Goal: Task Accomplishment & Management: Manage account settings

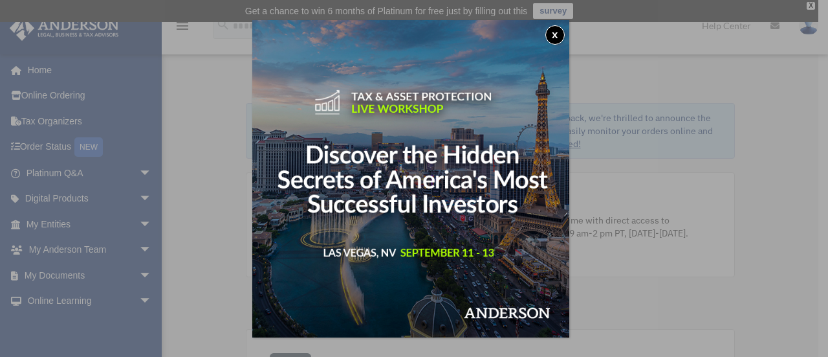
click at [564, 29] on button "x" at bounding box center [554, 34] width 19 height 19
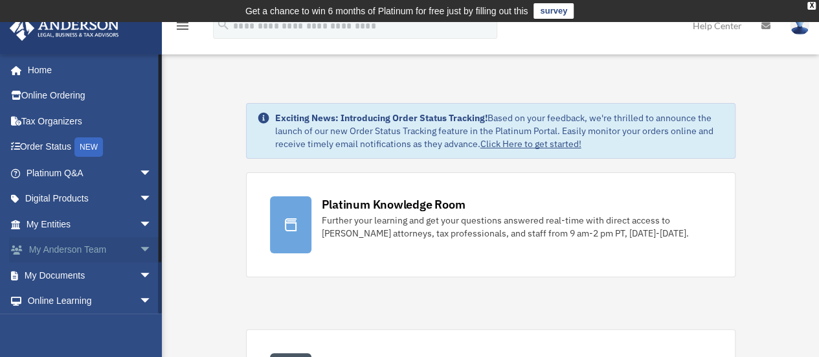
click at [98, 249] on link "My Anderson Team arrow_drop_down" at bounding box center [90, 250] width 162 height 26
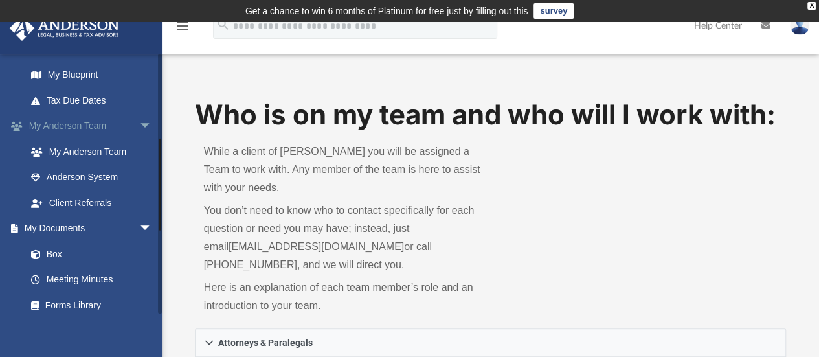
scroll to position [324, 0]
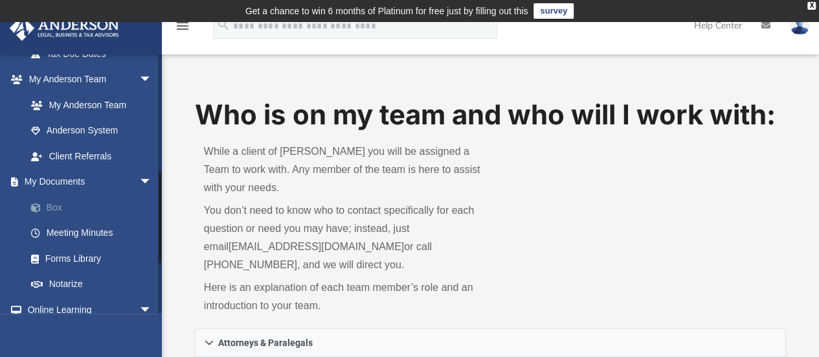
click at [123, 206] on link "Box" at bounding box center [94, 207] width 153 height 26
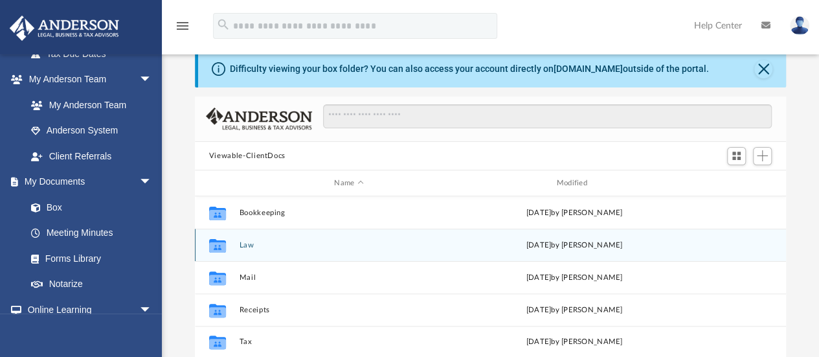
scroll to position [65, 0]
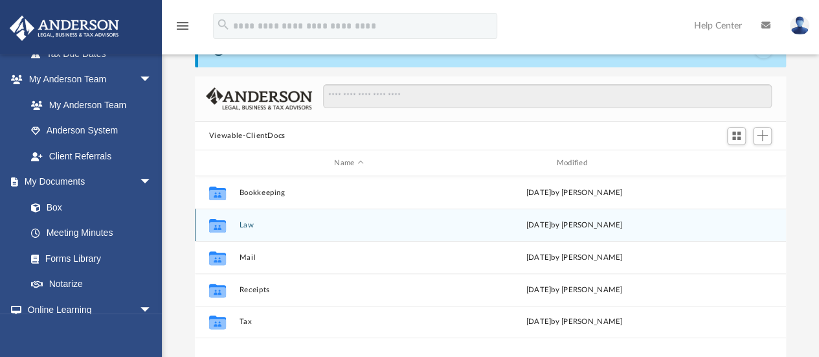
click at [250, 226] on button "Law" at bounding box center [348, 225] width 219 height 8
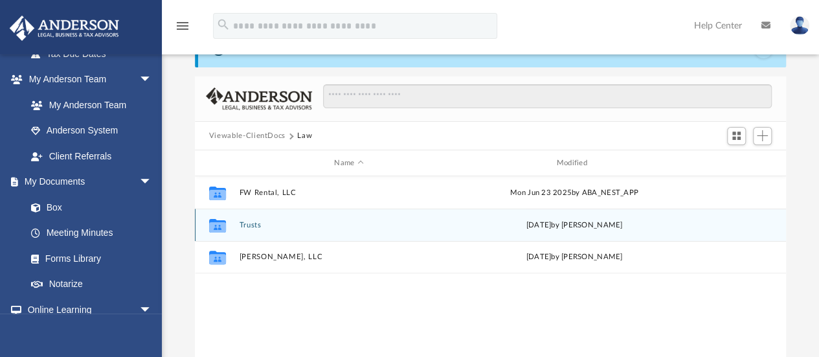
click at [253, 225] on button "Trusts" at bounding box center [348, 225] width 219 height 8
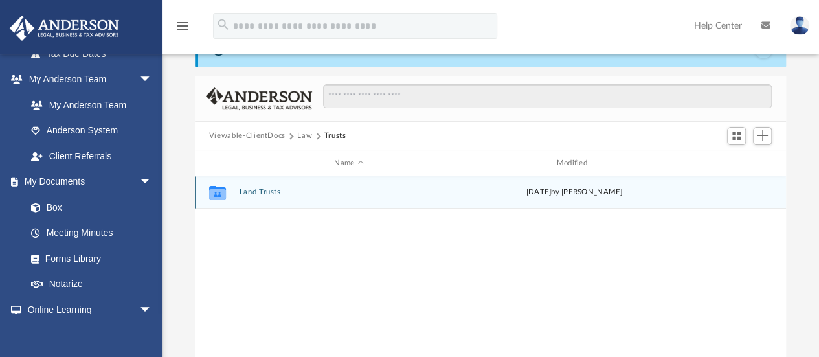
click at [266, 188] on button "Land Trusts" at bounding box center [348, 192] width 219 height 8
click at [300, 191] on button "Land Trust - [PERSON_NAME] Trust" at bounding box center [348, 192] width 219 height 8
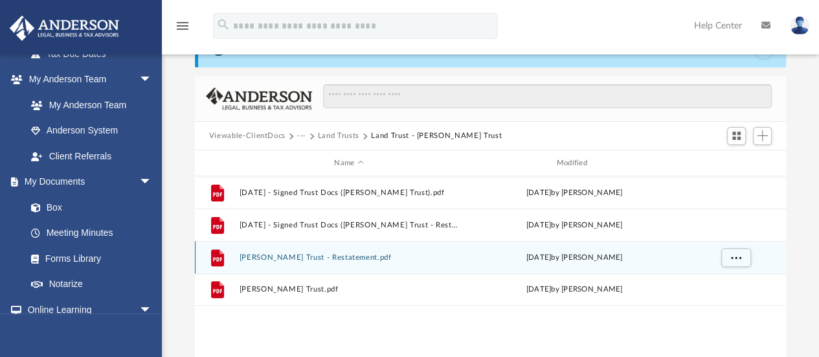
click at [302, 256] on button "[PERSON_NAME] Trust - Restatement.pdf" at bounding box center [348, 257] width 219 height 8
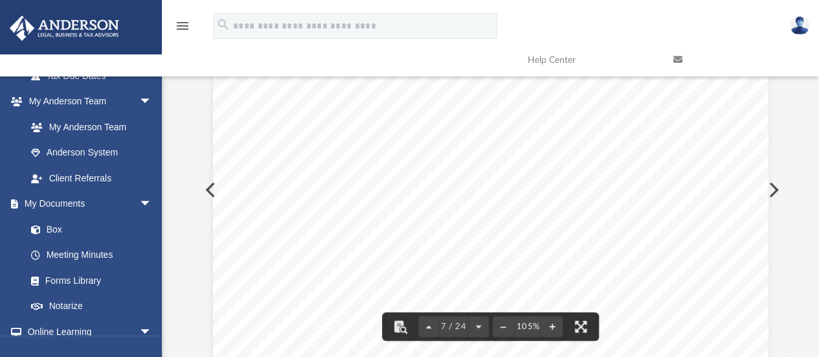
scroll to position [4723, 0]
click at [120, 232] on link "Box" at bounding box center [94, 229] width 153 height 26
click at [67, 224] on link "Box" at bounding box center [94, 229] width 153 height 26
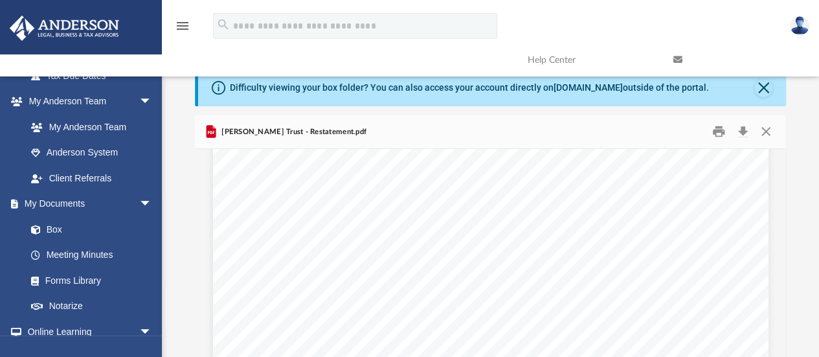
scroll to position [0, 0]
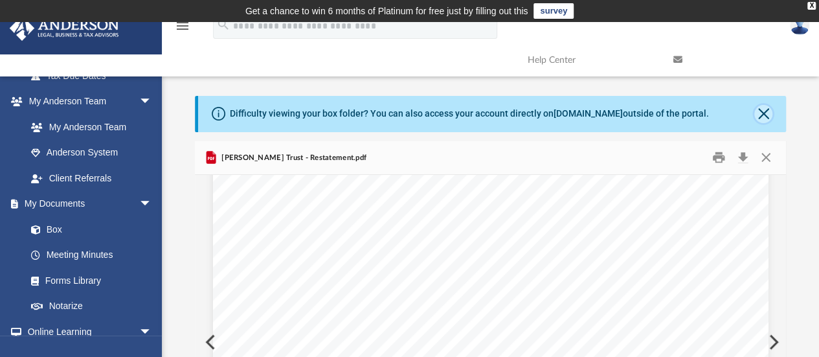
click at [767, 107] on button "Close" at bounding box center [763, 114] width 18 height 18
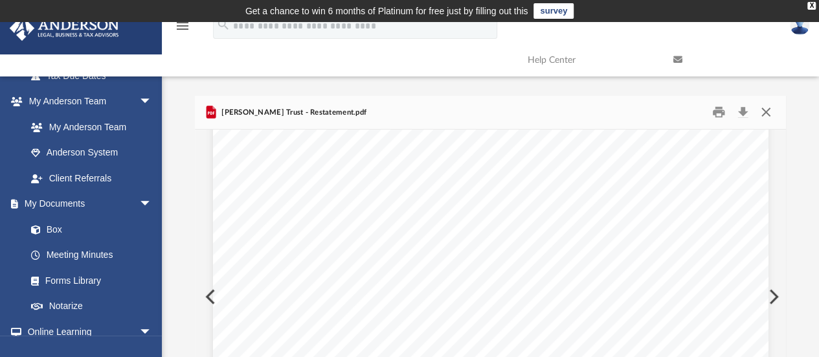
drag, startPoint x: 762, startPoint y: 115, endPoint x: 754, endPoint y: 146, distance: 31.4
click at [763, 115] on button "Close" at bounding box center [765, 112] width 23 height 20
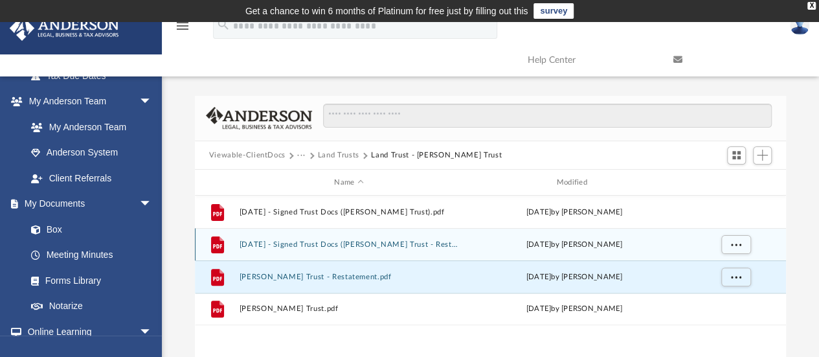
click at [325, 243] on button "[DATE] - Signed Trust Docs ([PERSON_NAME] Trust - Restatement).pdf" at bounding box center [348, 244] width 219 height 8
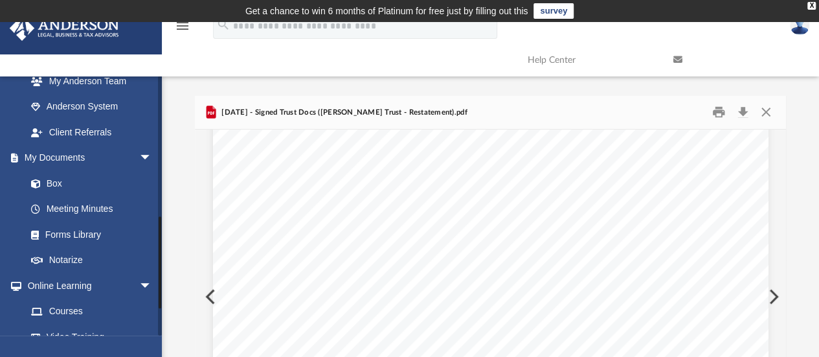
scroll to position [388, 0]
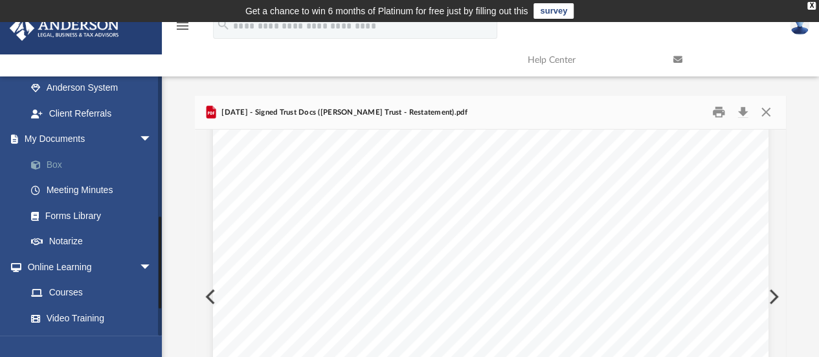
click at [83, 164] on link "Box" at bounding box center [94, 164] width 153 height 26
click at [72, 164] on link "Box" at bounding box center [94, 164] width 153 height 26
click at [61, 165] on link "Box" at bounding box center [94, 164] width 153 height 26
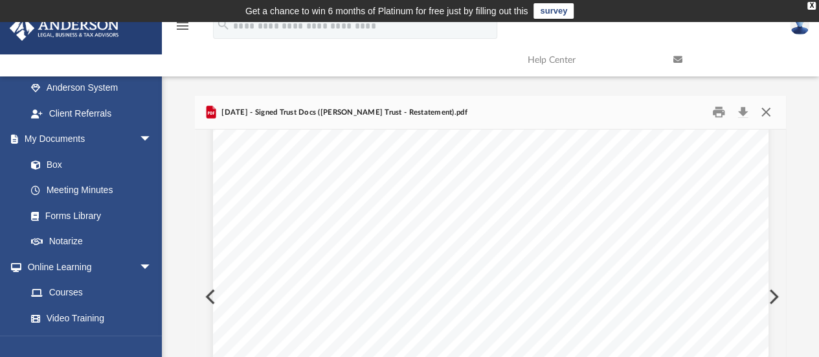
click at [765, 113] on button "Close" at bounding box center [765, 112] width 23 height 20
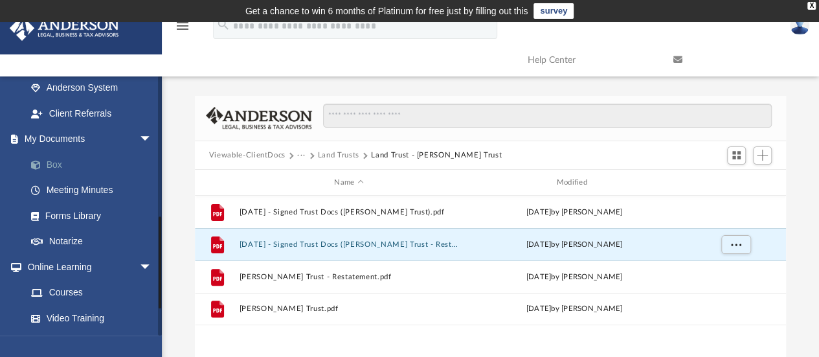
click at [50, 171] on link "Box" at bounding box center [94, 164] width 153 height 26
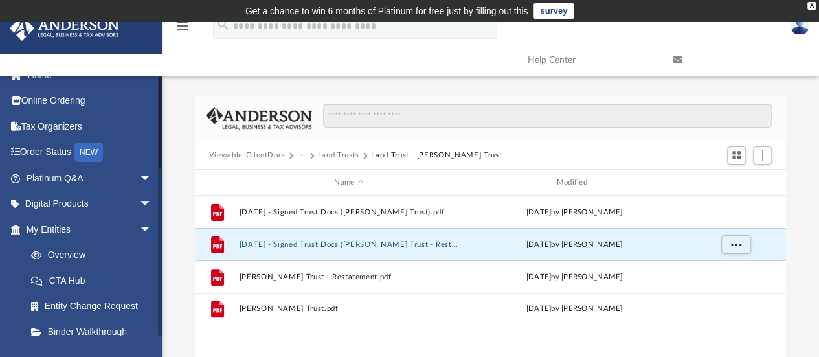
scroll to position [0, 0]
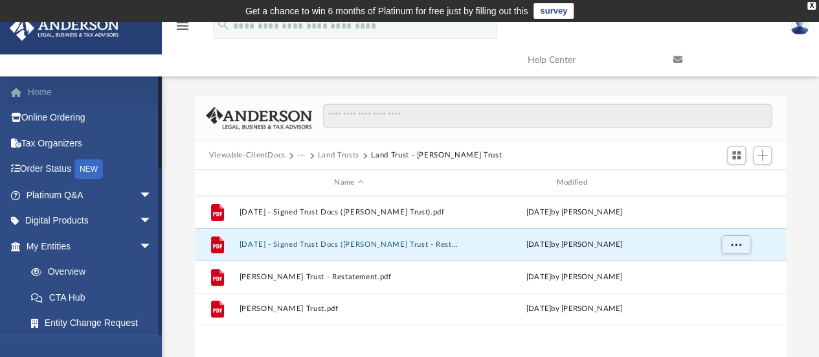
click at [44, 91] on link "Home" at bounding box center [90, 92] width 162 height 26
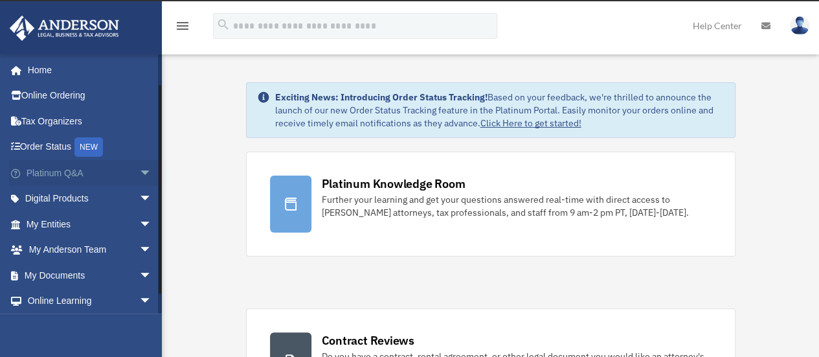
scroll to position [54, 0]
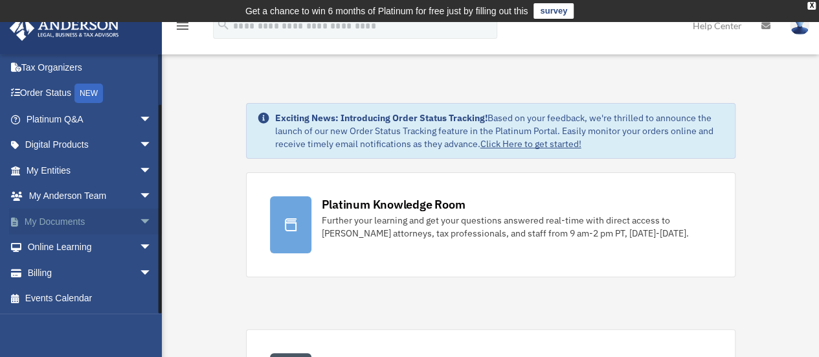
click at [139, 217] on span "arrow_drop_down" at bounding box center [152, 221] width 26 height 27
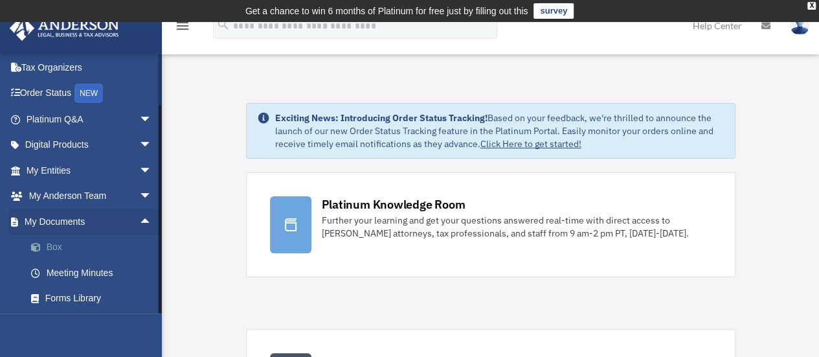
click at [72, 245] on link "Box" at bounding box center [94, 247] width 153 height 26
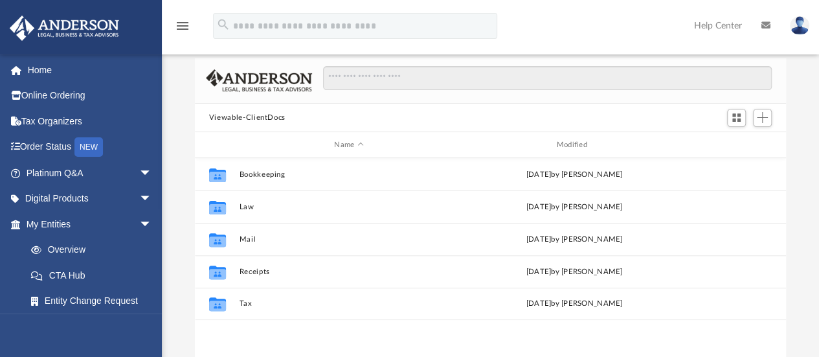
scroll to position [129, 0]
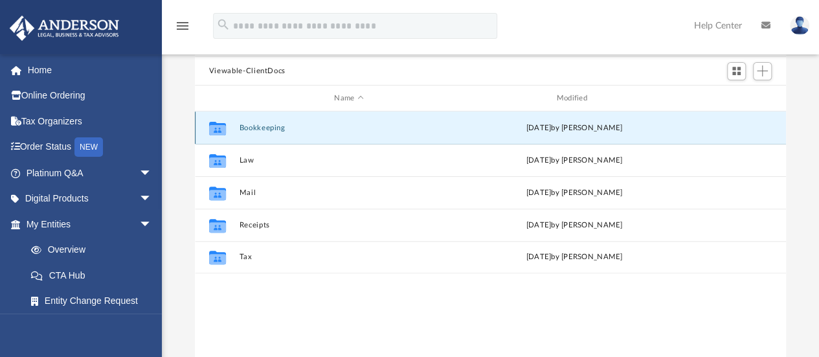
click at [250, 126] on button "Bookkeeping" at bounding box center [348, 128] width 219 height 8
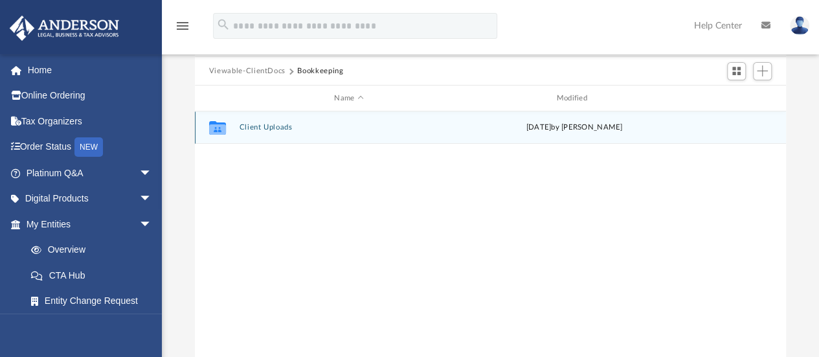
click at [269, 129] on button "Client Uploads" at bounding box center [348, 128] width 219 height 8
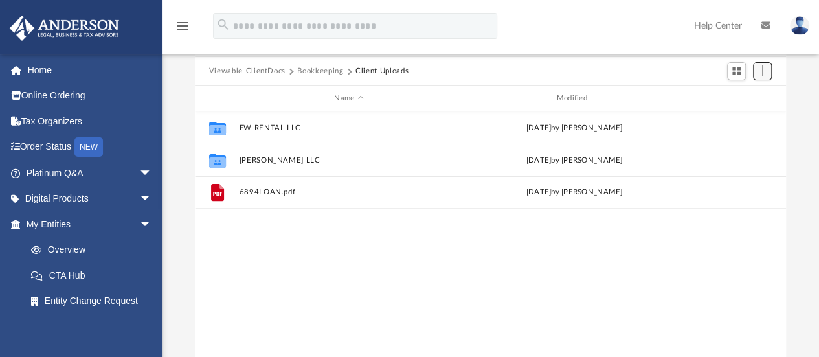
click at [766, 71] on span "Add" at bounding box center [761, 70] width 11 height 11
click at [734, 115] on li "New Folder" at bounding box center [743, 117] width 41 height 14
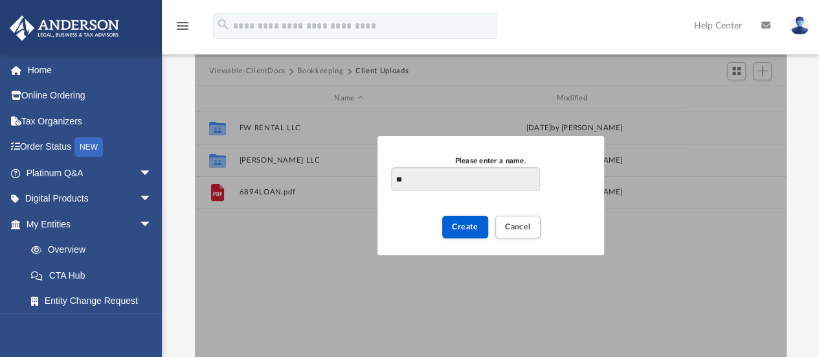
type input "*"
type input "**********"
click at [458, 226] on span "Create" at bounding box center [465, 227] width 27 height 8
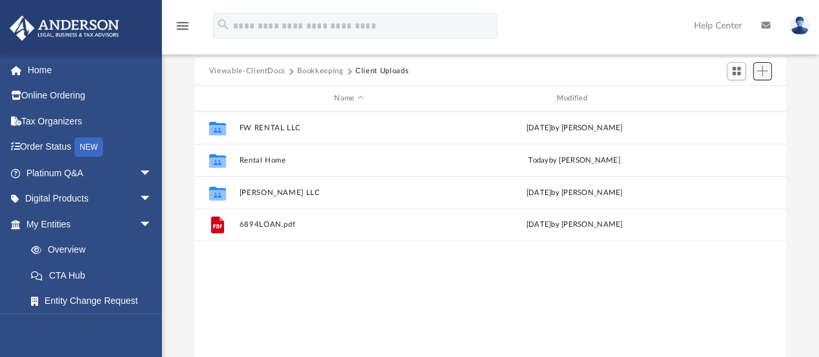
click at [760, 69] on span "Add" at bounding box center [761, 70] width 11 height 11
click at [735, 116] on li "New Folder" at bounding box center [743, 117] width 41 height 14
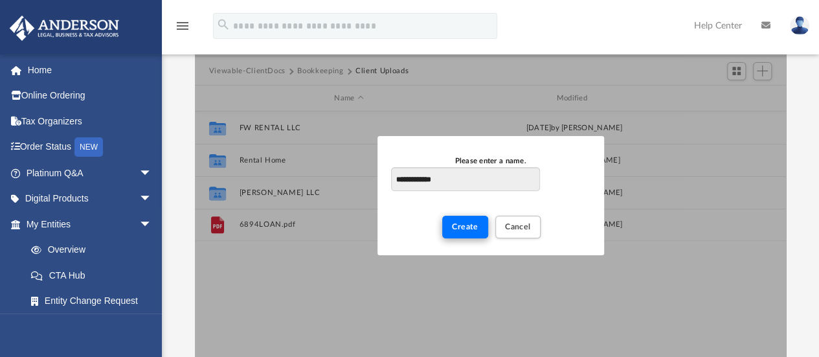
type input "**********"
click at [466, 228] on span "Create" at bounding box center [465, 227] width 27 height 8
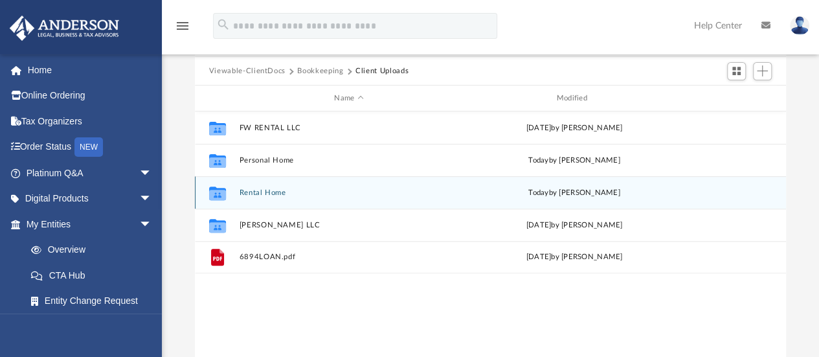
click at [270, 190] on button "Rental Home" at bounding box center [348, 192] width 219 height 8
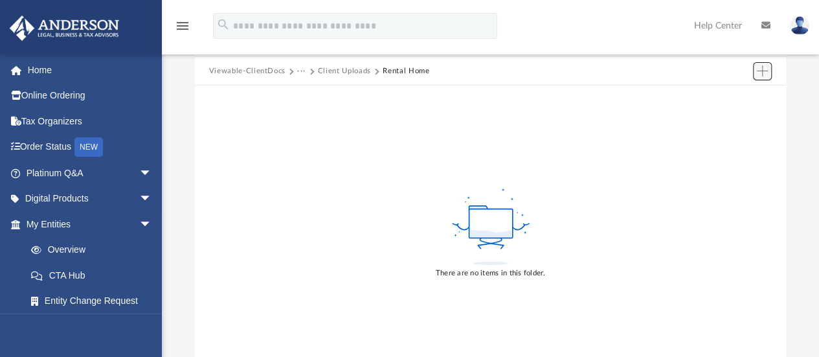
click at [762, 72] on span "Add" at bounding box center [761, 70] width 11 height 11
click at [749, 97] on li "Upload" at bounding box center [743, 97] width 41 height 14
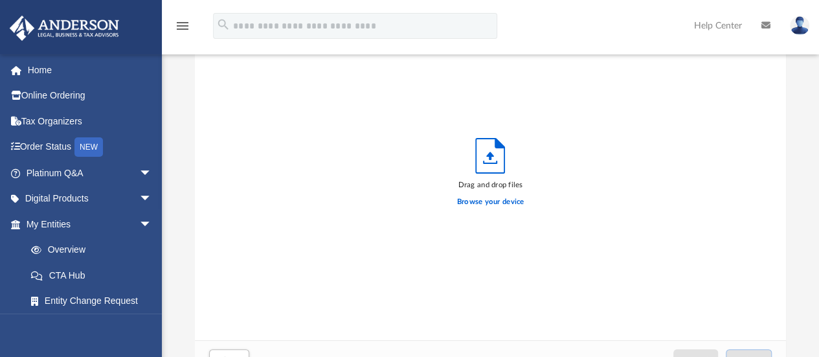
scroll to position [318, 581]
click at [485, 201] on label "Browse your device" at bounding box center [490, 202] width 67 height 12
click at [0, 0] on input "Browse your device" at bounding box center [0, 0] width 0 height 0
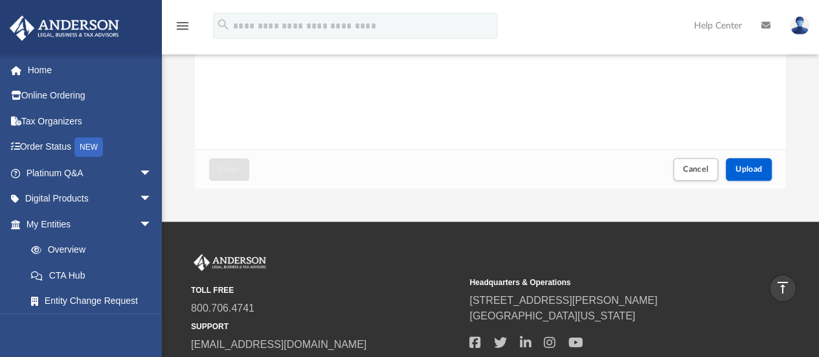
scroll to position [259, 0]
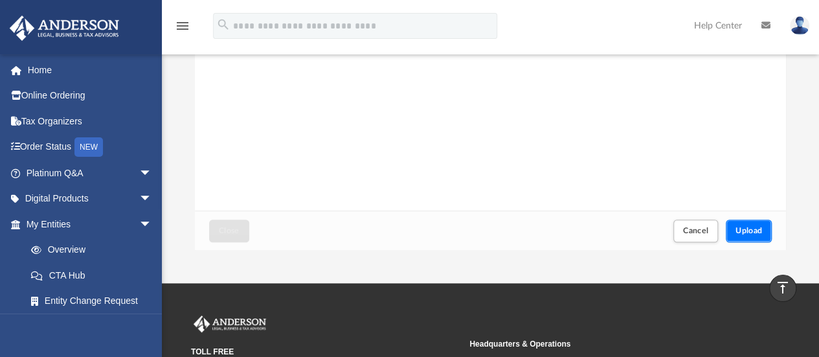
click at [738, 225] on button "Upload" at bounding box center [748, 230] width 47 height 23
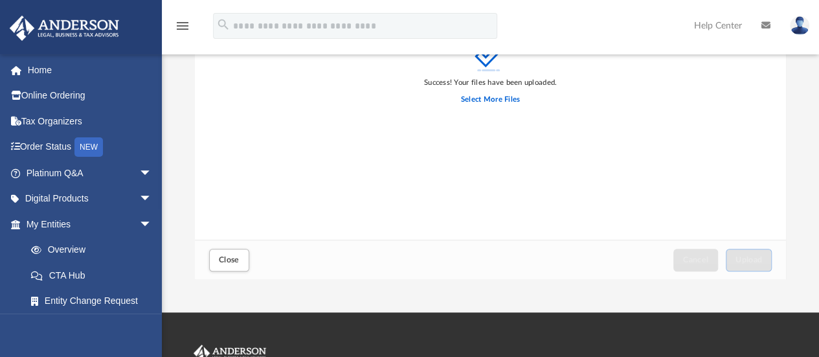
scroll to position [324, 0]
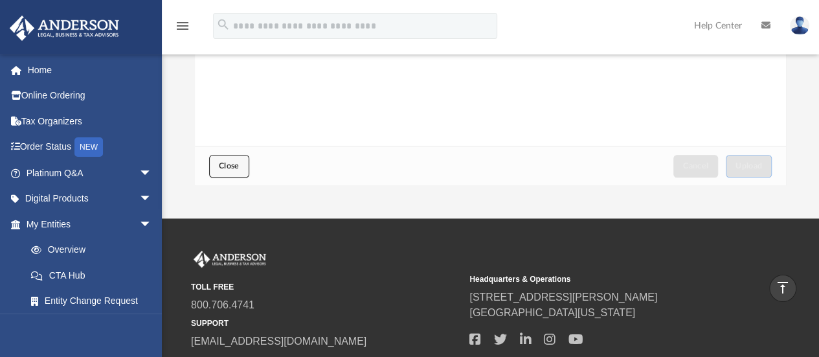
click at [240, 164] on button "Close" at bounding box center [229, 166] width 40 height 23
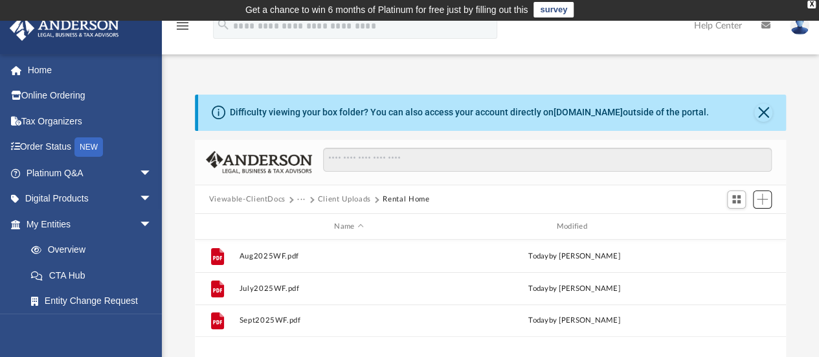
scroll to position [0, 0]
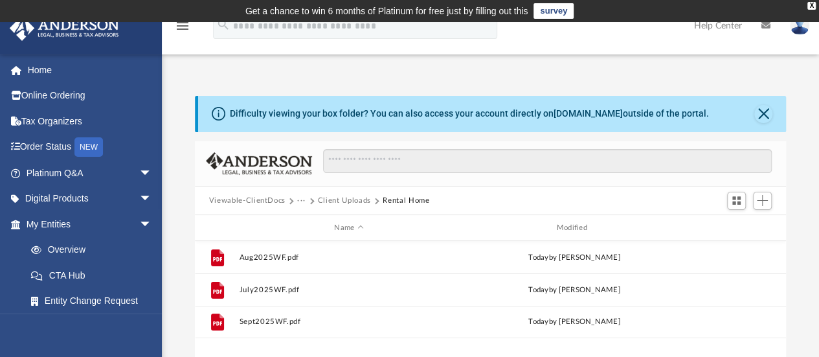
click at [344, 199] on button "Client Uploads" at bounding box center [344, 201] width 53 height 12
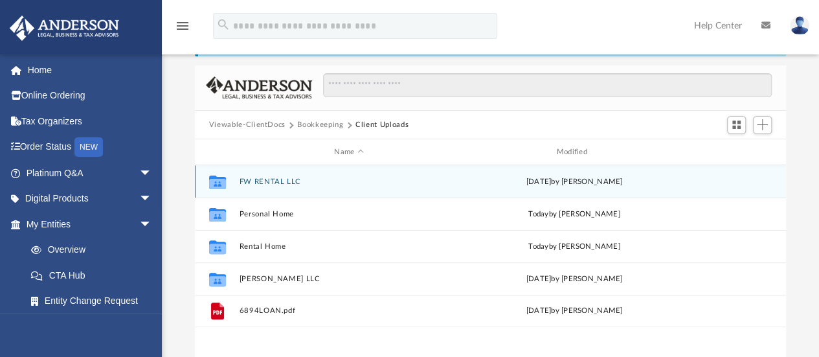
scroll to position [129, 0]
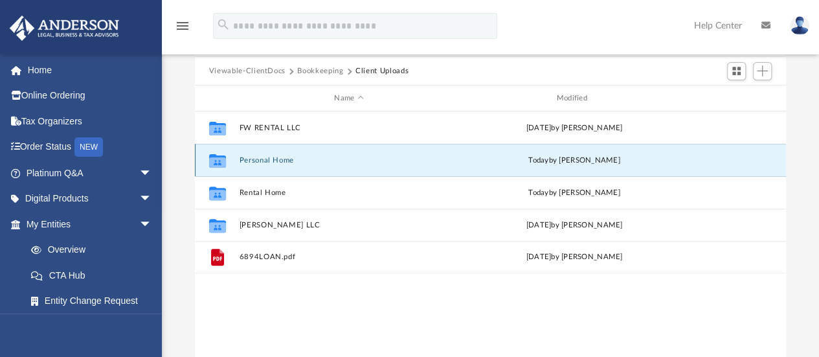
click at [258, 160] on button "Personal Home" at bounding box center [348, 160] width 219 height 8
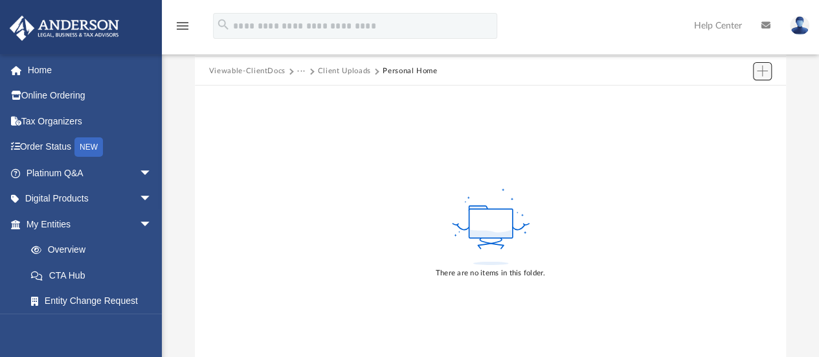
click at [761, 74] on span "Add" at bounding box center [761, 70] width 11 height 11
click at [738, 96] on li "Upload" at bounding box center [743, 97] width 41 height 14
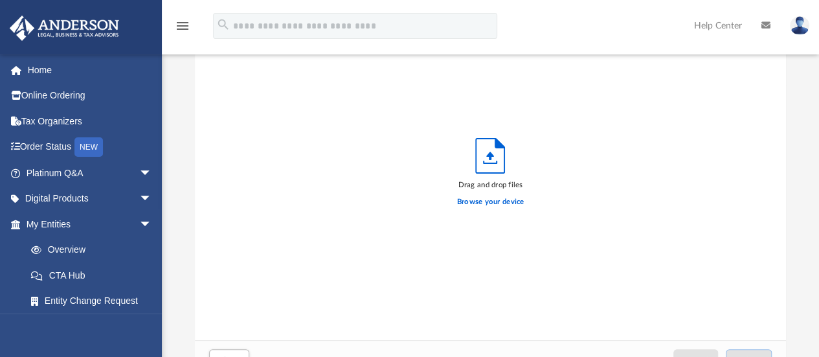
scroll to position [318, 581]
click at [507, 206] on label "Browse your device" at bounding box center [490, 202] width 67 height 12
click at [0, 0] on input "Browse your device" at bounding box center [0, 0] width 0 height 0
